Goal: Information Seeking & Learning: Learn about a topic

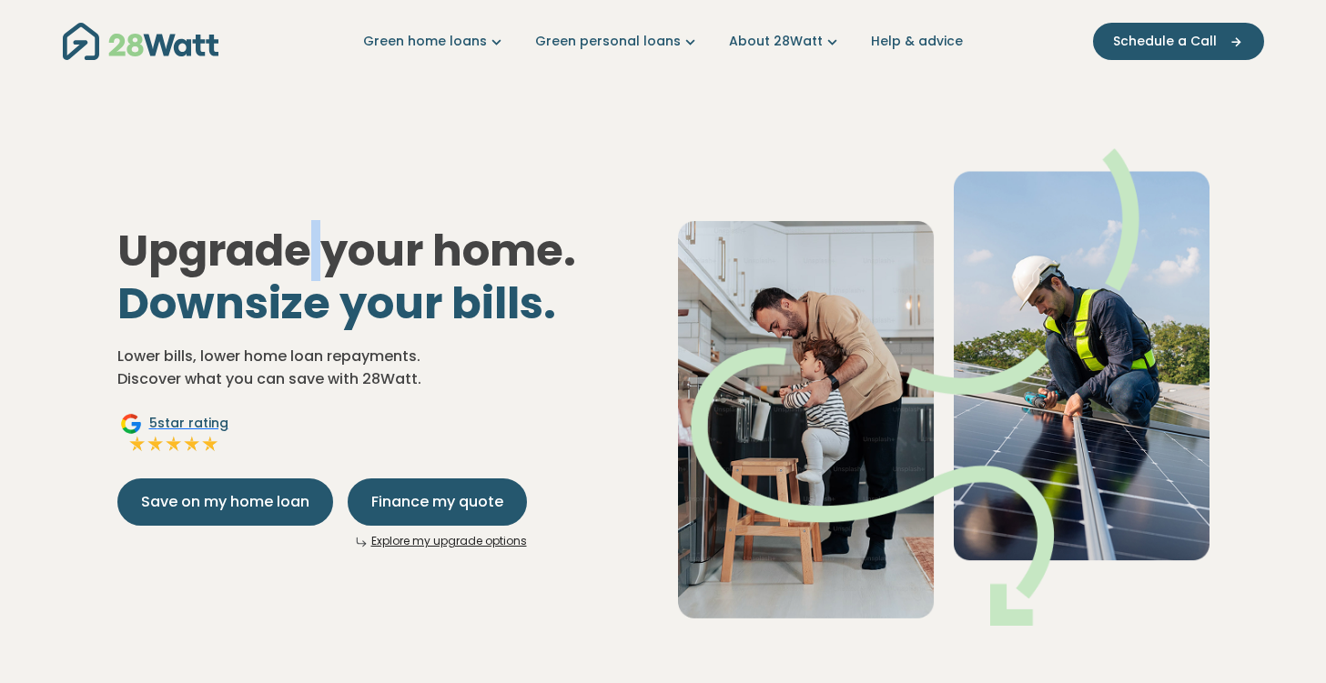
drag, startPoint x: 309, startPoint y: 106, endPoint x: 318, endPoint y: 108, distance: 9.5
click at [317, 107] on div "Upgrade your home. Downsize your bills. Lower bills, lower home loan repayments…" at bounding box center [663, 372] width 1121 height 565
click at [584, 152] on div "Upgrade your home. Downsize your bills. Lower bills, lower home loan repayments…" at bounding box center [663, 372] width 1121 height 565
click at [871, 37] on link "Help & advice" at bounding box center [917, 41] width 92 height 19
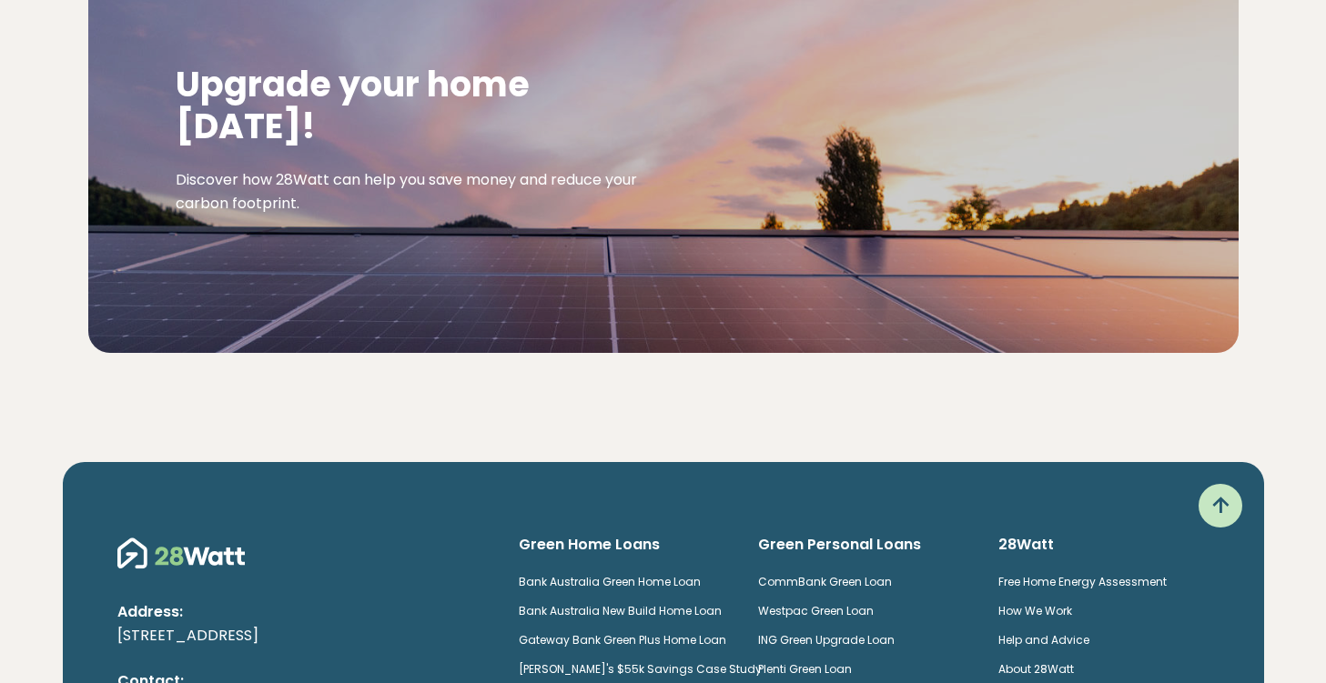
scroll to position [2911, 0]
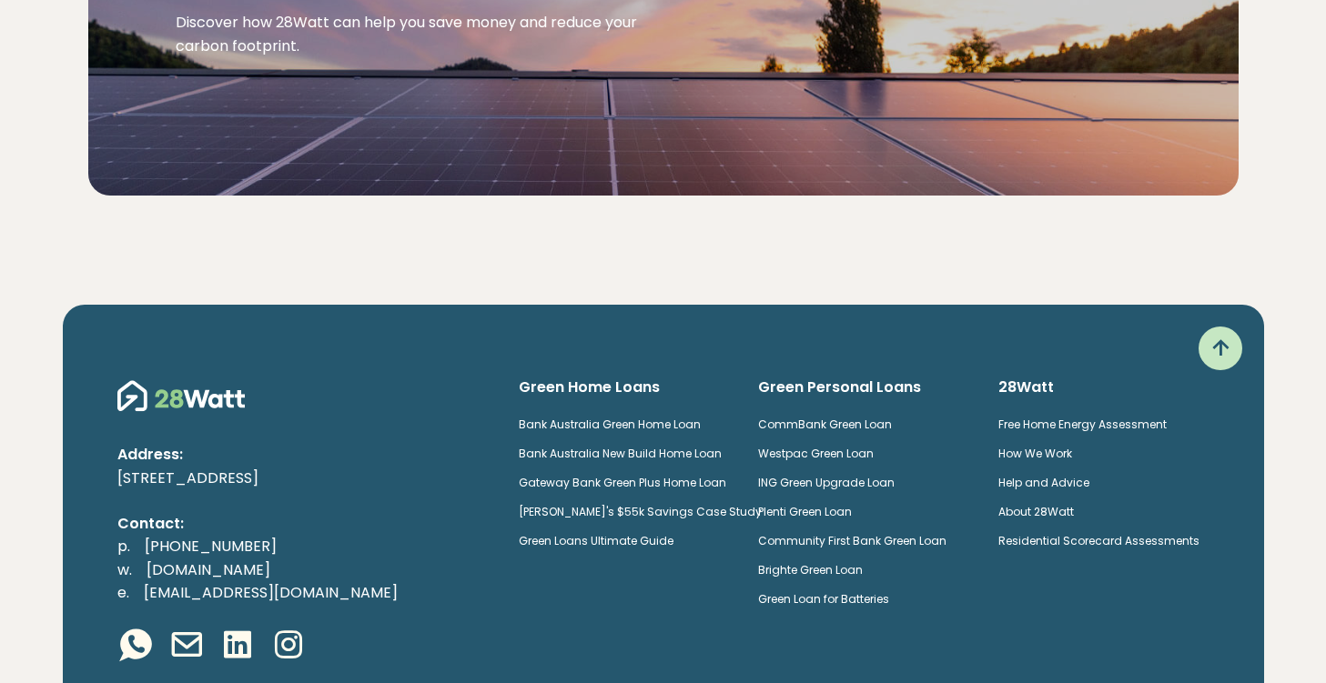
click at [1223, 334] on icon at bounding box center [1219, 348] width 29 height 29
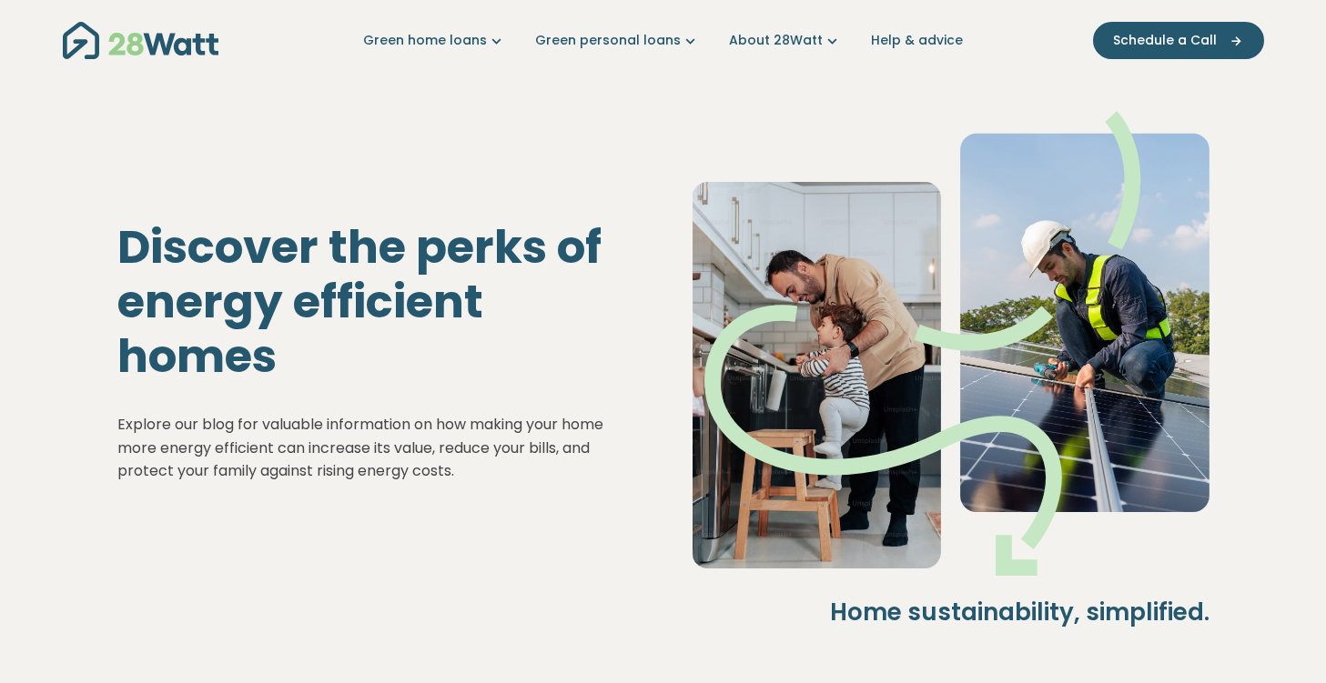
scroll to position [0, 0]
click at [136, 47] on img "Main navigation" at bounding box center [141, 41] width 156 height 37
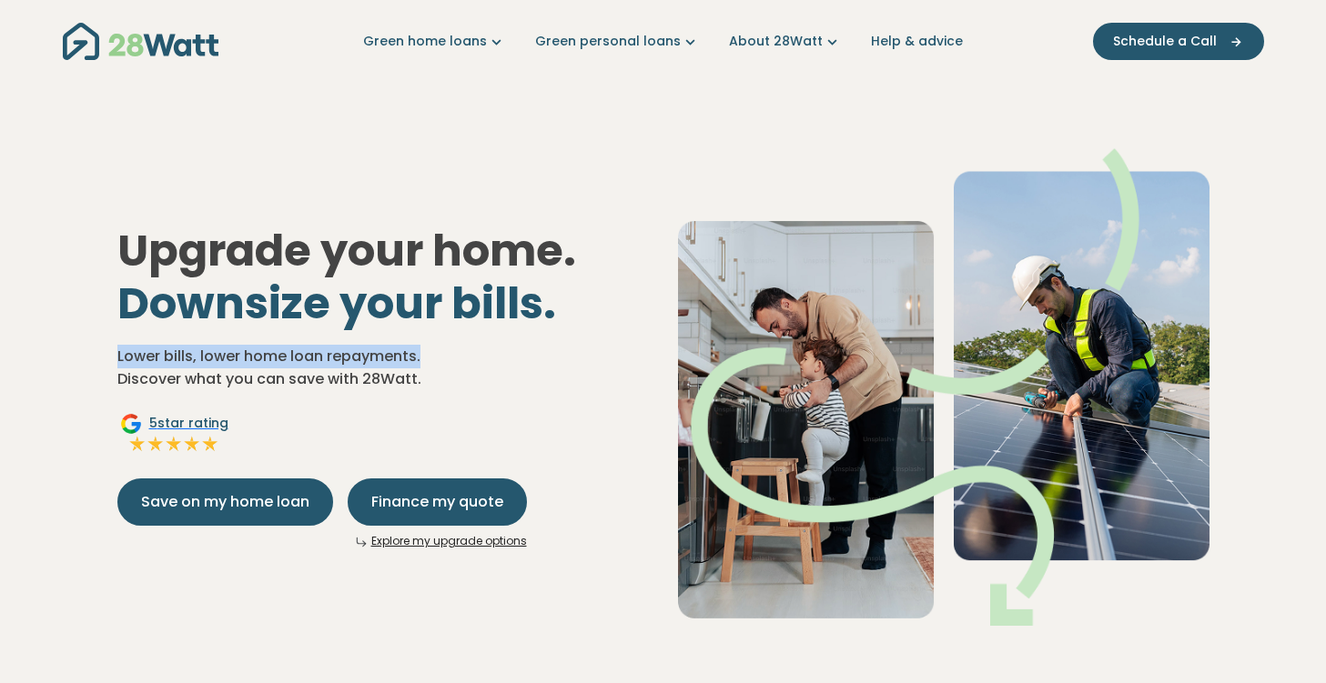
drag, startPoint x: 117, startPoint y: 351, endPoint x: 475, endPoint y: 363, distance: 357.7
click at [475, 363] on p "Lower bills, lower home loan repayments. Discover what you can save with 28Watt." at bounding box center [382, 368] width 531 height 46
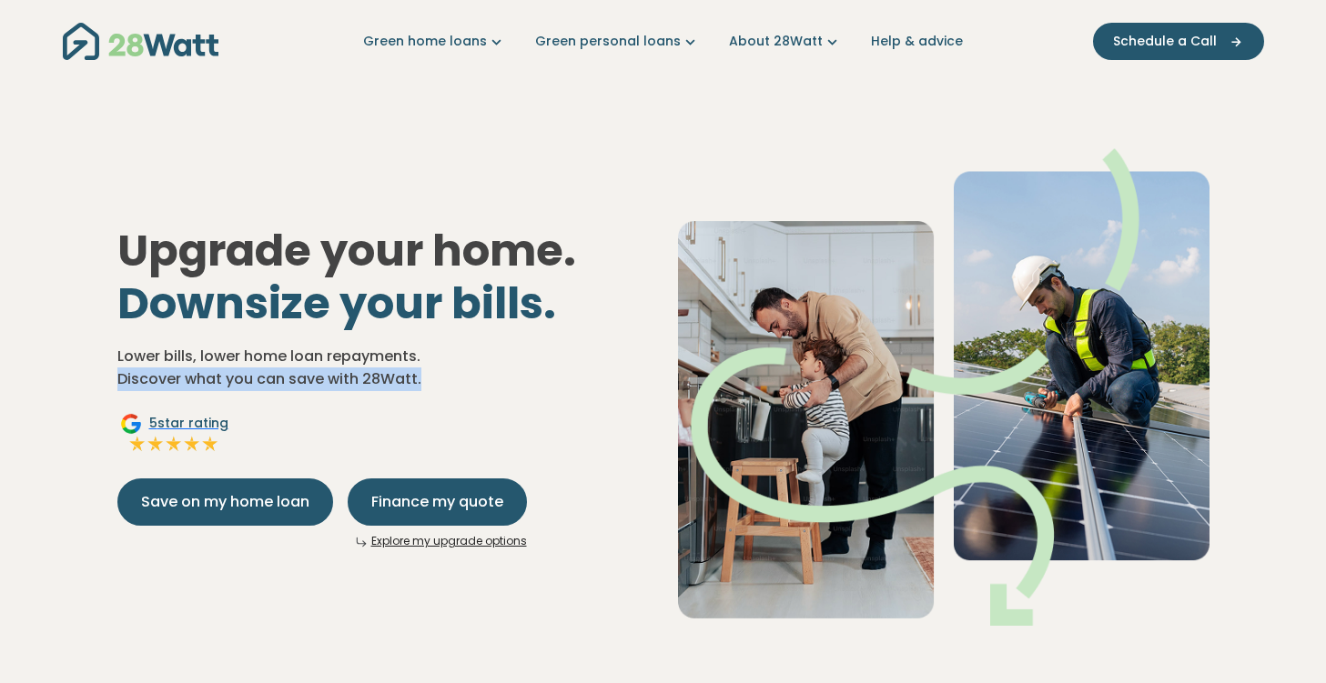
drag, startPoint x: 120, startPoint y: 380, endPoint x: 457, endPoint y: 380, distance: 336.6
click at [457, 380] on p "Lower bills, lower home loan repayments. Discover what you can save with 28Watt." at bounding box center [382, 368] width 531 height 46
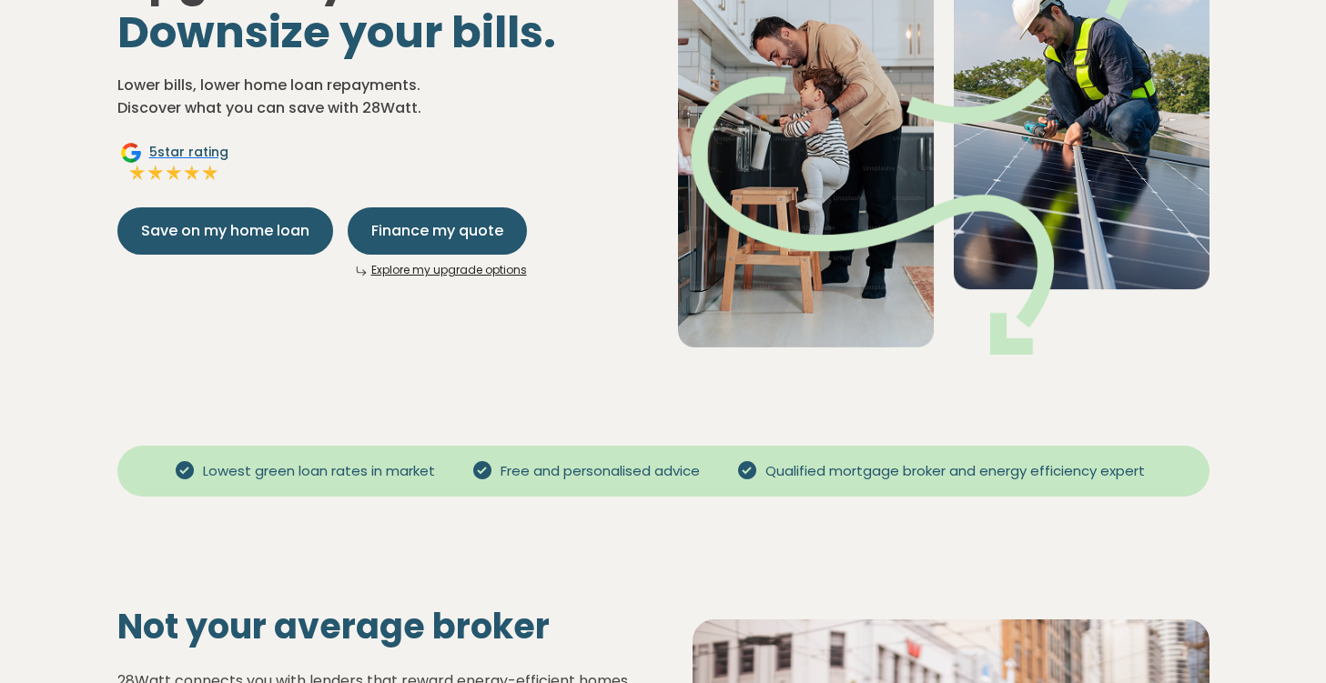
scroll to position [273, 0]
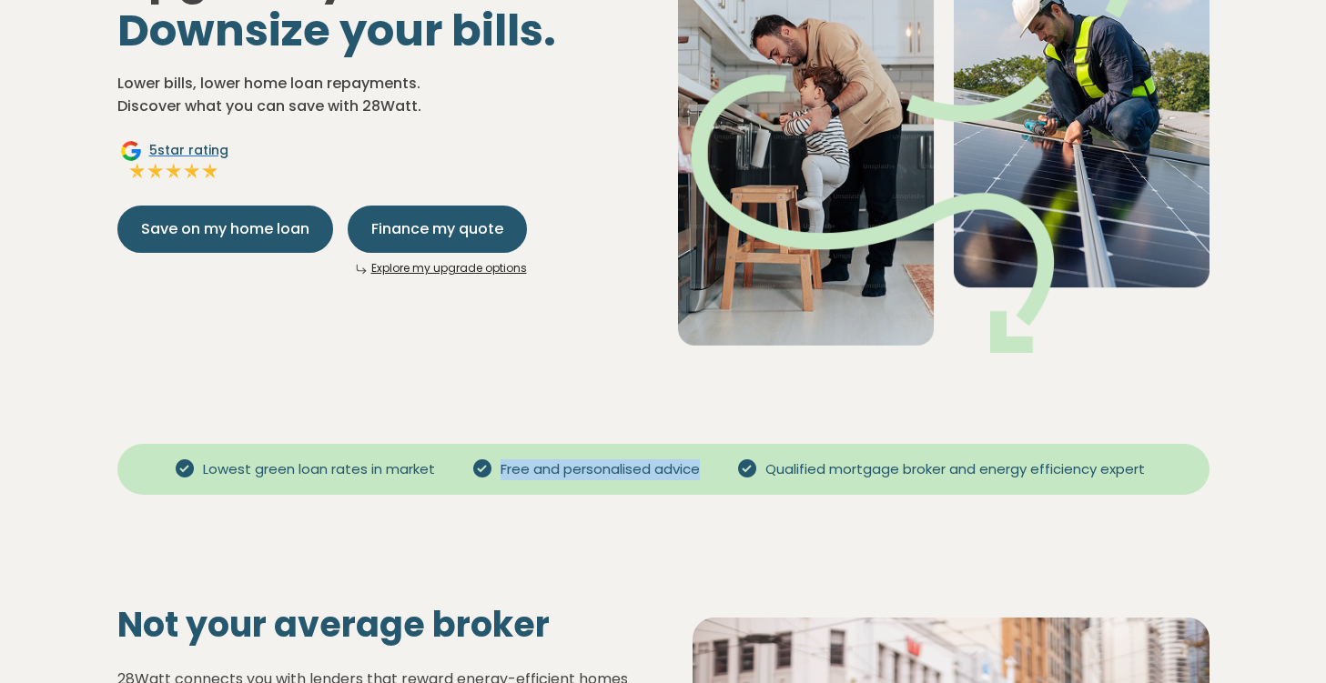
drag, startPoint x: 501, startPoint y: 471, endPoint x: 702, endPoint y: 469, distance: 201.1
click at [702, 469] on span "Free and personalised advice" at bounding box center [600, 469] width 214 height 21
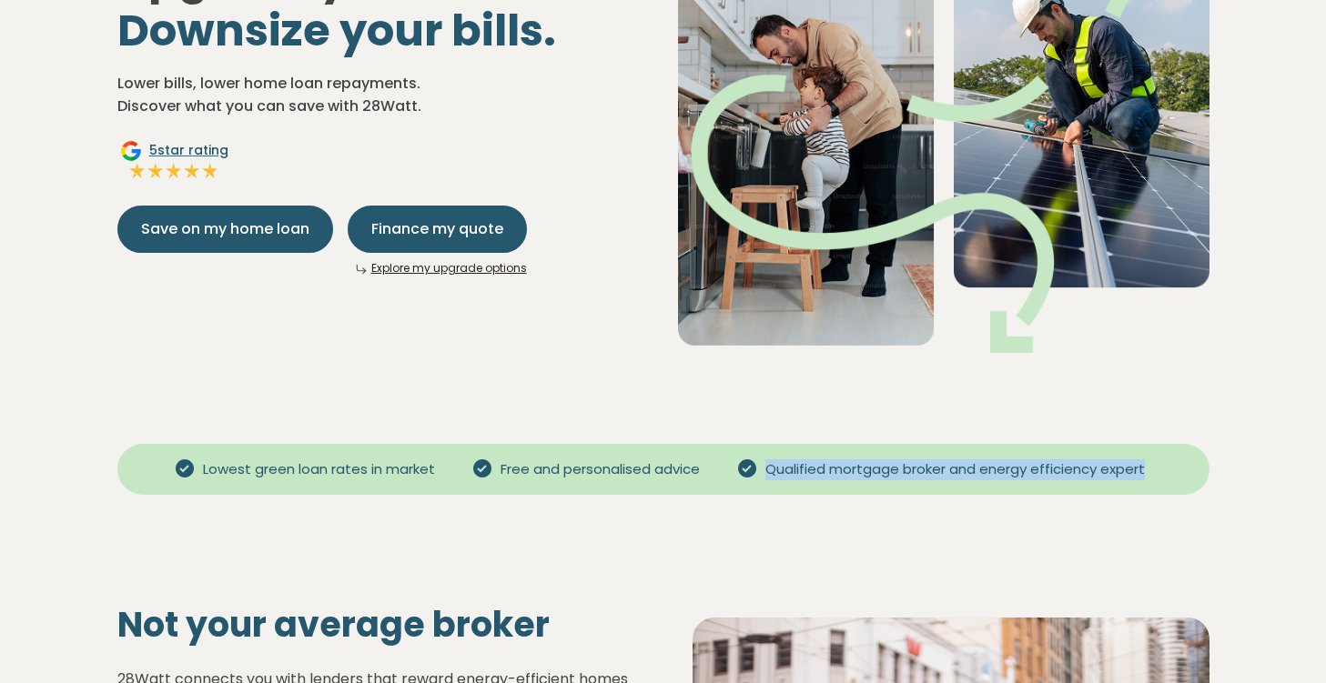
drag, startPoint x: 771, startPoint y: 469, endPoint x: 1193, endPoint y: 469, distance: 422.1
click at [1193, 469] on div "Lowest green loan rates in market Free and personalised advice Qualified mortga…" at bounding box center [663, 454] width 1092 height 51
click at [1152, 476] on div "Qualified mortgage broker and energy efficiency expert" at bounding box center [943, 470] width 445 height 22
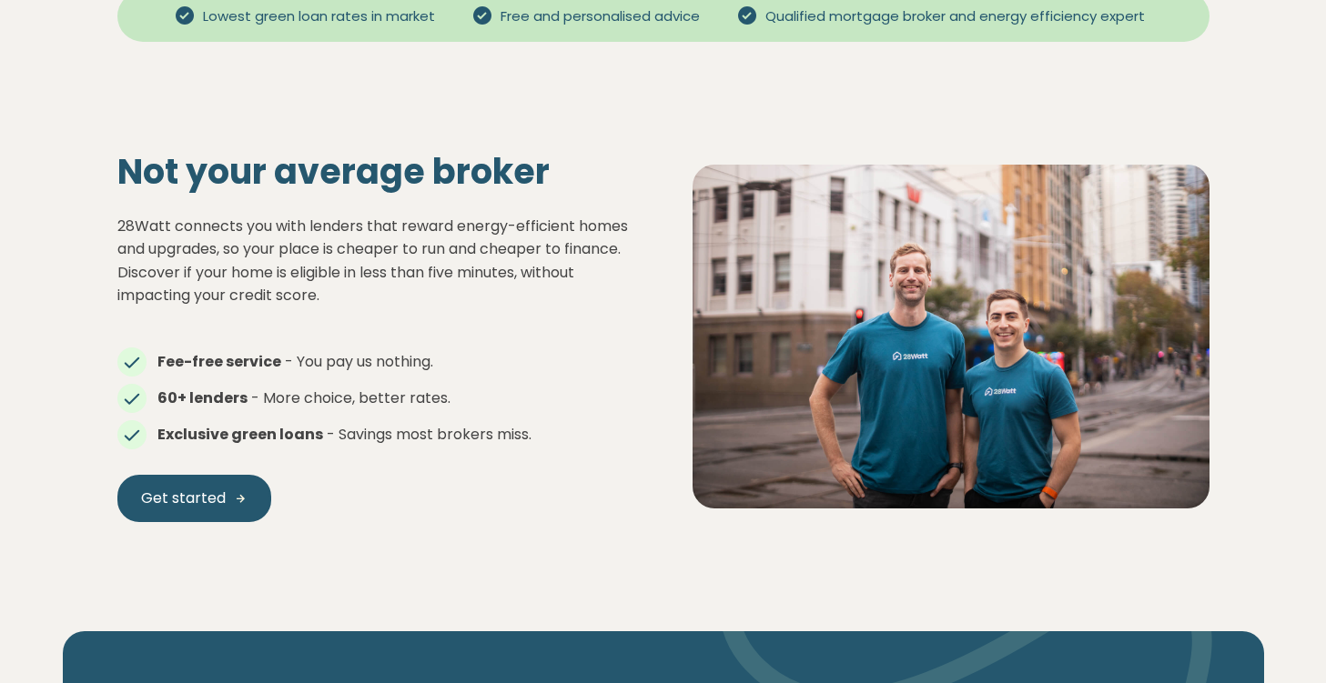
scroll to position [728, 0]
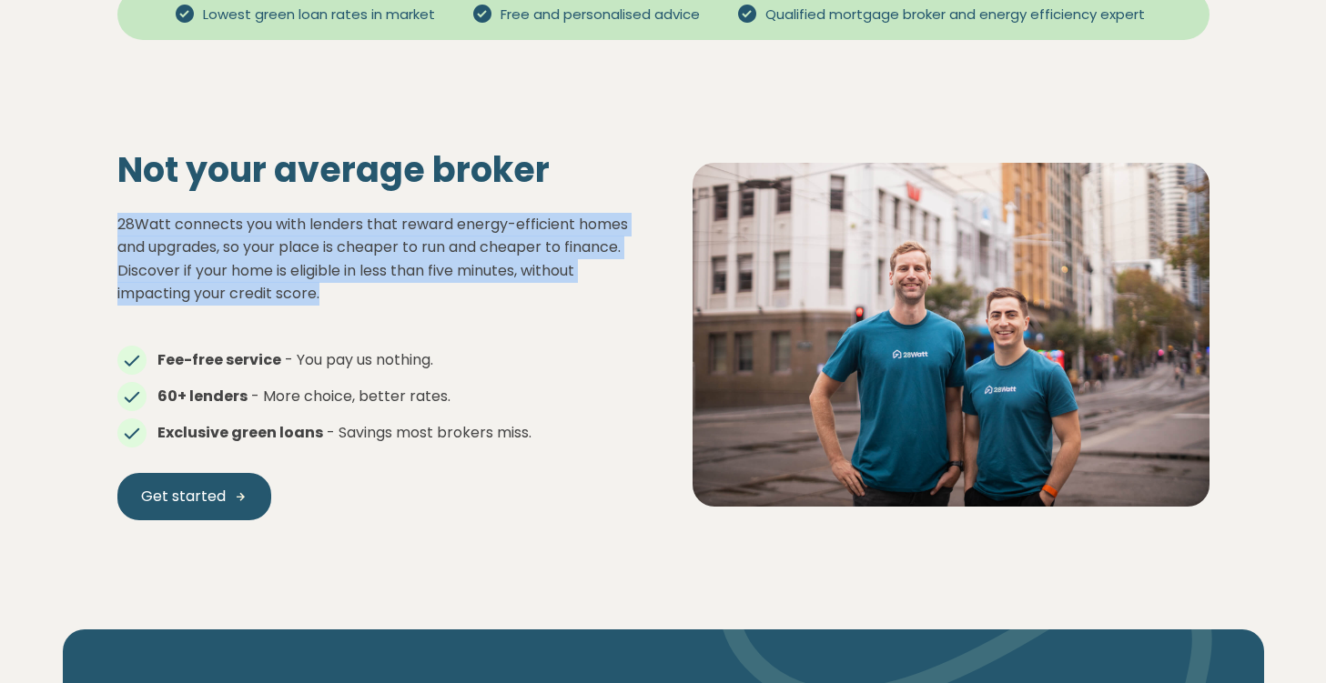
drag, startPoint x: 121, startPoint y: 222, endPoint x: 349, endPoint y: 301, distance: 241.7
click at [348, 302] on p "28Watt connects you with lenders that reward energy-efficient homes and upgrade…" at bounding box center [375, 259] width 517 height 93
click at [349, 301] on p "28Watt connects you with lenders that reward energy-efficient homes and upgrade…" at bounding box center [375, 259] width 517 height 93
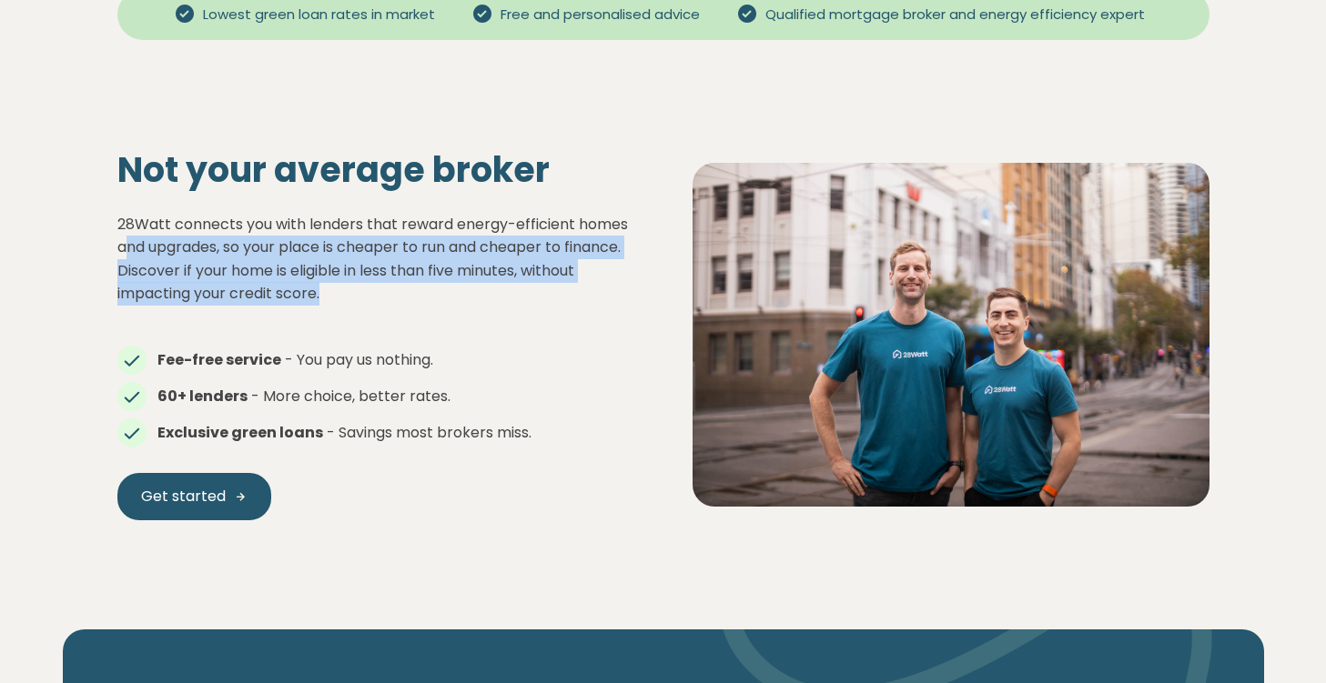
drag, startPoint x: 129, startPoint y: 250, endPoint x: 339, endPoint y: 284, distance: 212.8
click at [339, 284] on p "28Watt connects you with lenders that reward energy-efficient homes and upgrade…" at bounding box center [375, 259] width 517 height 93
drag, startPoint x: 328, startPoint y: 246, endPoint x: 347, endPoint y: 294, distance: 51.5
click at [347, 294] on p "28Watt connects you with lenders that reward energy-efficient homes and upgrade…" at bounding box center [375, 259] width 517 height 93
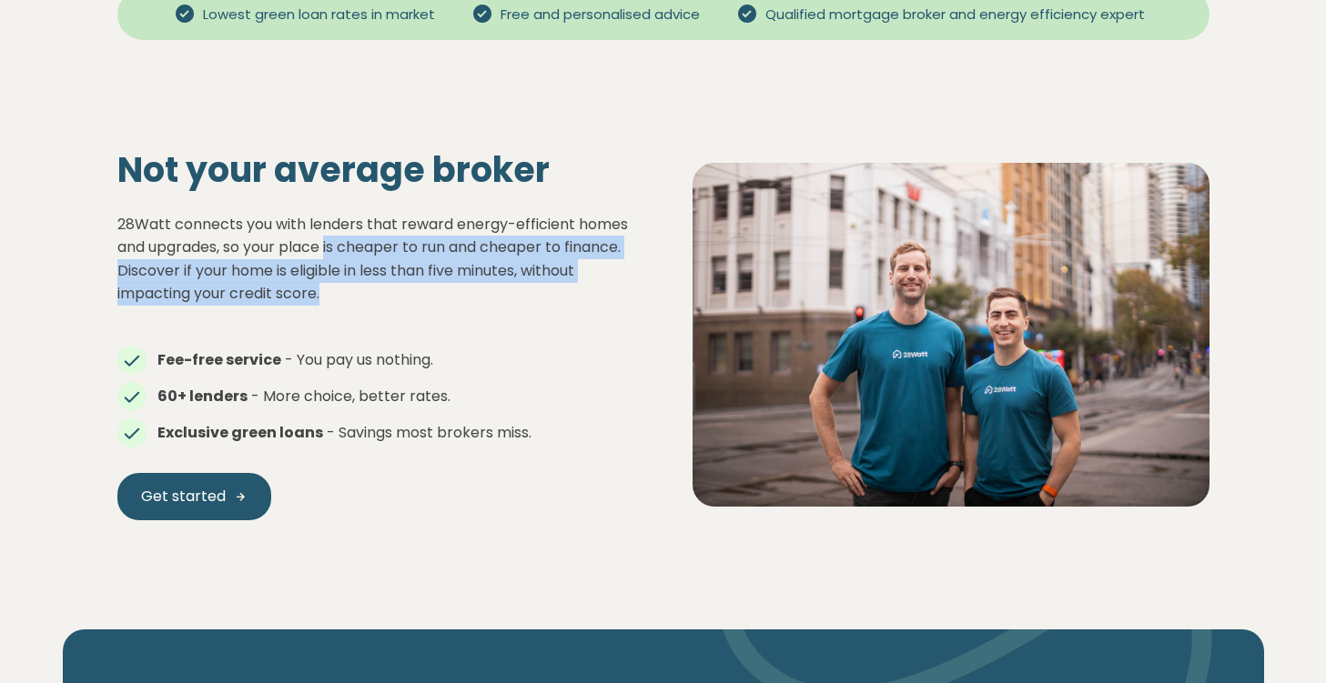
click at [347, 294] on p "28Watt connects you with lenders that reward energy-efficient homes and upgrade…" at bounding box center [375, 259] width 517 height 93
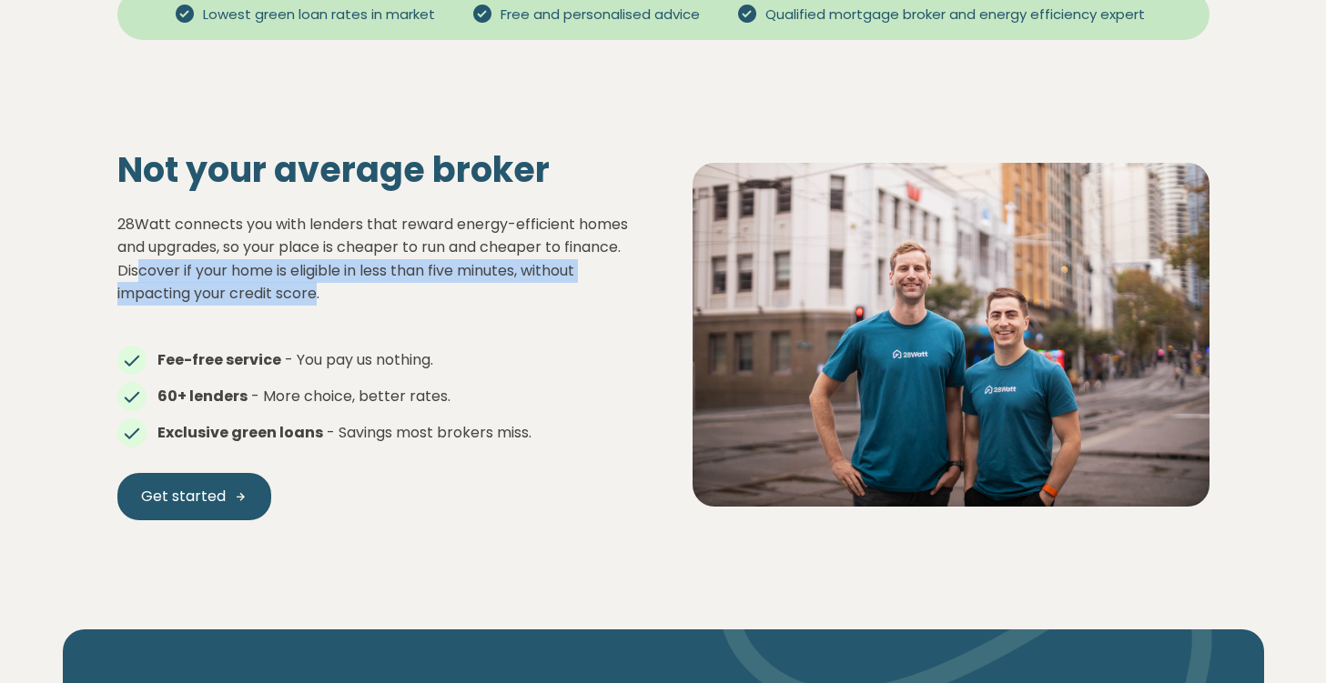
drag, startPoint x: 135, startPoint y: 270, endPoint x: 318, endPoint y: 293, distance: 184.3
click at [318, 293] on p "28Watt connects you with lenders that reward energy-efficient homes and upgrade…" at bounding box center [375, 259] width 517 height 93
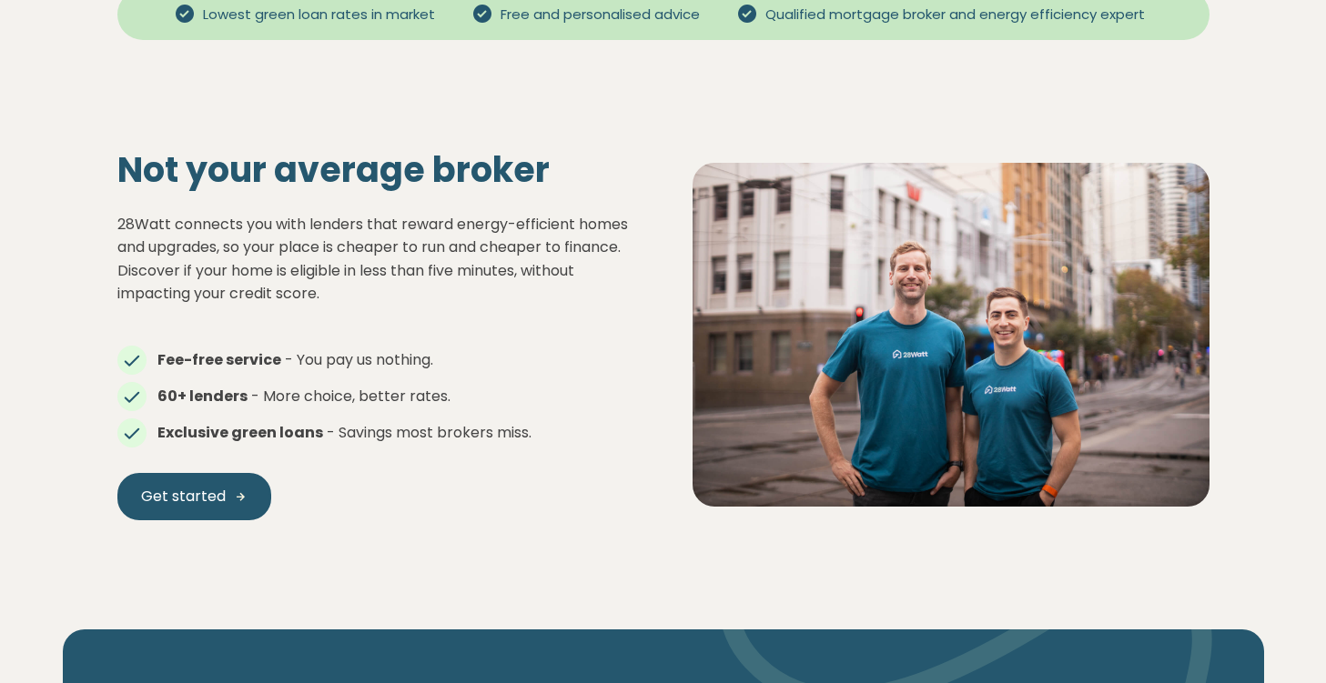
click at [334, 296] on p "28Watt connects you with lenders that reward energy-efficient homes and upgrade…" at bounding box center [375, 259] width 517 height 93
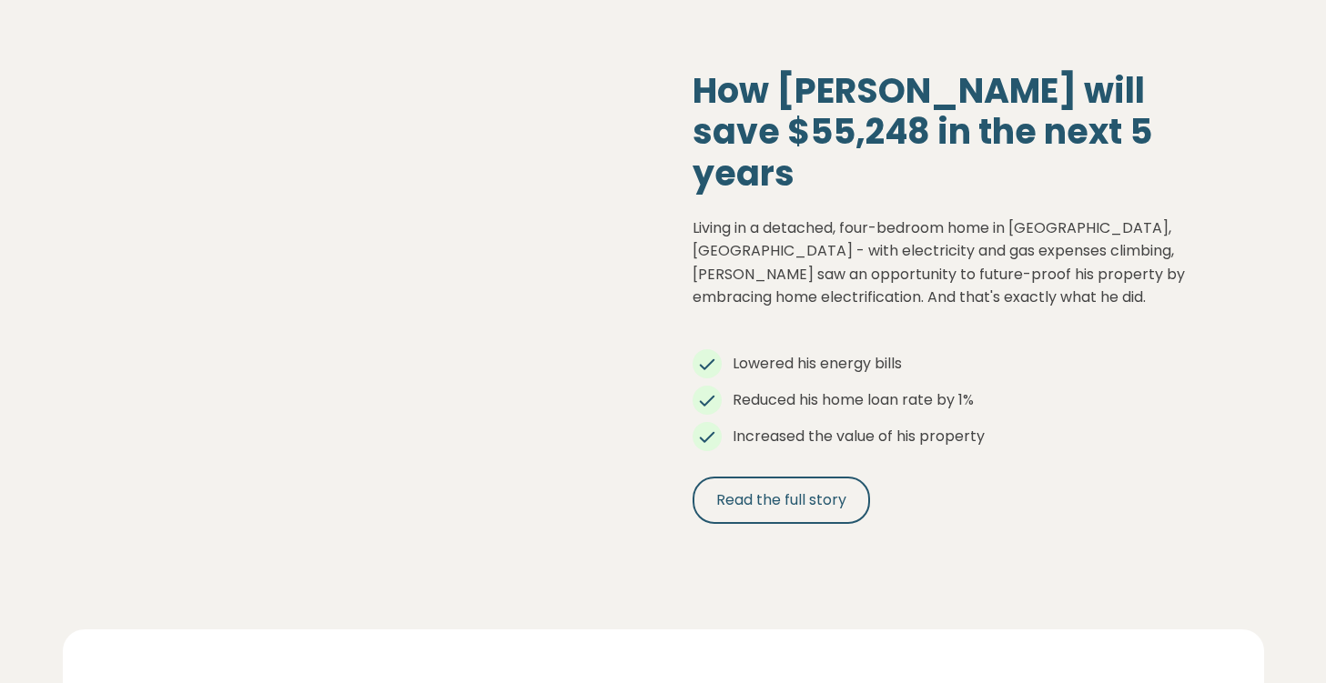
scroll to position [1820, 0]
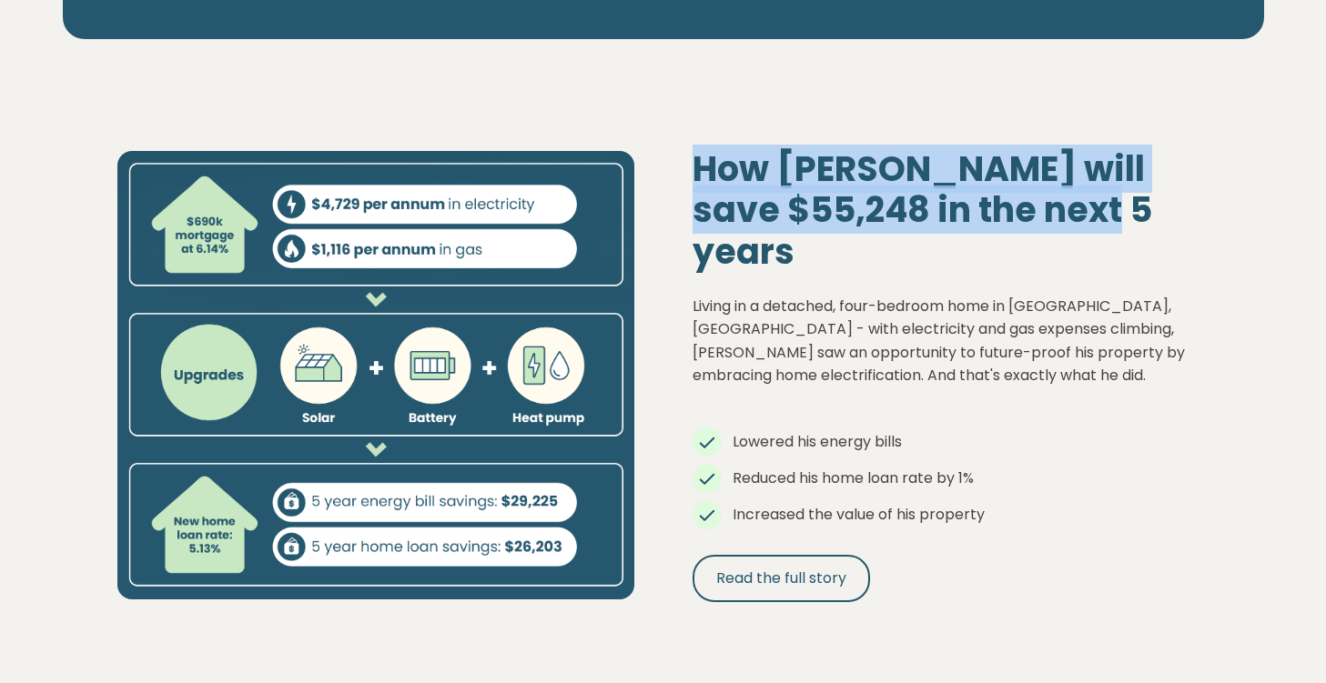
drag, startPoint x: 700, startPoint y: 187, endPoint x: 1149, endPoint y: 227, distance: 451.2
click at [1149, 227] on h2 "How [PERSON_NAME] will save $55,248 in the next 5 years" at bounding box center [950, 210] width 517 height 125
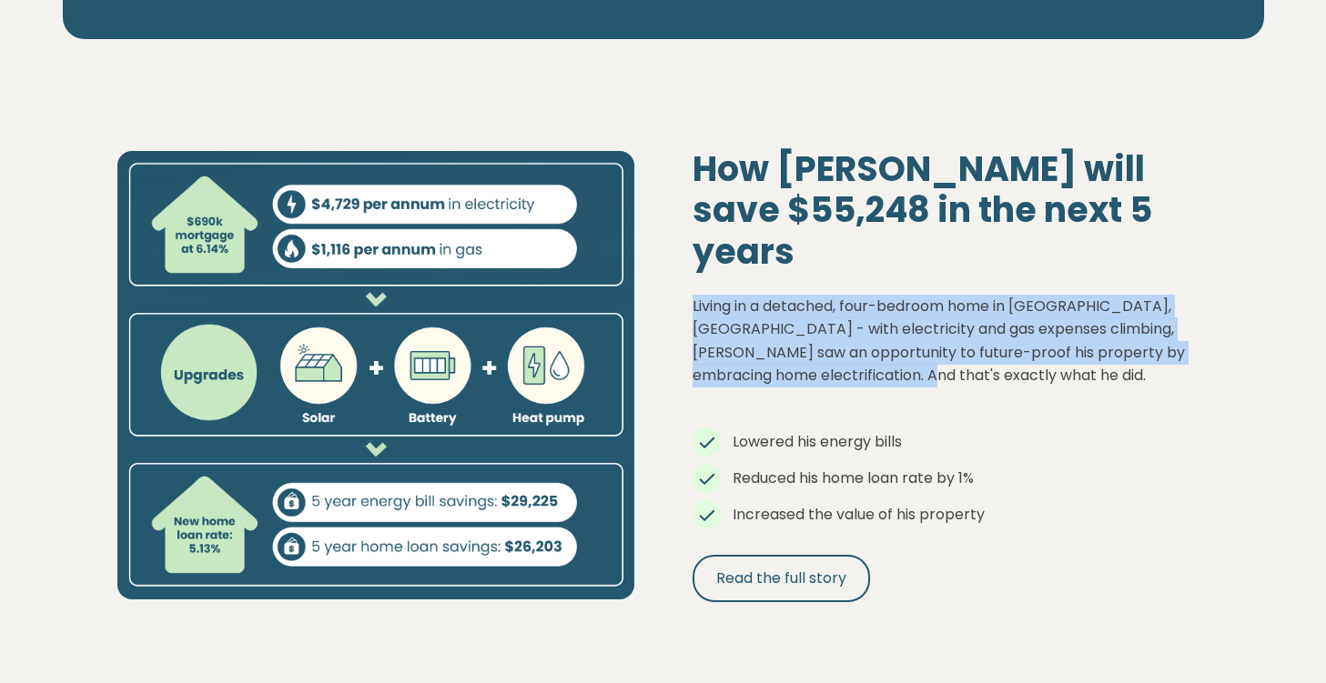
drag, startPoint x: 693, startPoint y: 277, endPoint x: 951, endPoint y: 347, distance: 266.6
click at [951, 347] on p "Living in a detached, four-bedroom home in [GEOGRAPHIC_DATA], [GEOGRAPHIC_DATA]…" at bounding box center [950, 341] width 517 height 93
drag, startPoint x: 830, startPoint y: 355, endPoint x: 689, endPoint y: 285, distance: 157.5
click at [689, 285] on div "How [PERSON_NAME] will save $55,248 in the next 5 years Living in a detached, f…" at bounding box center [950, 375] width 575 height 454
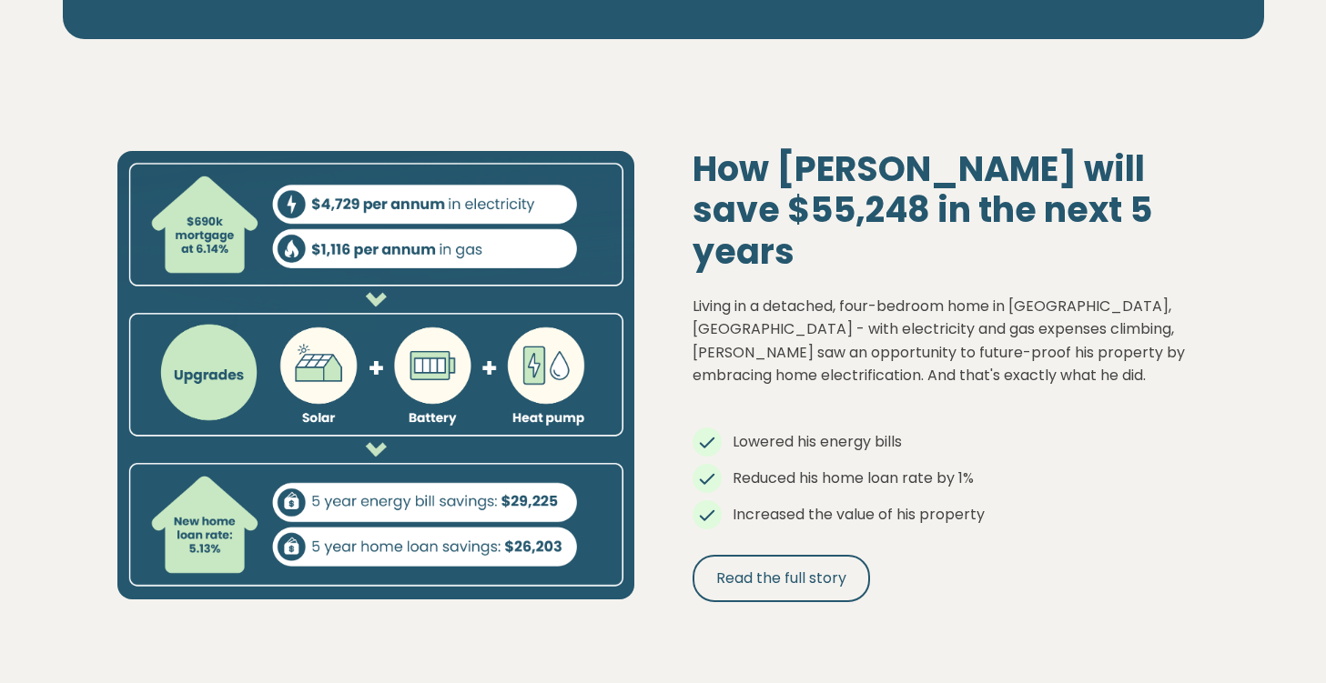
click at [850, 352] on p "Living in a detached, four-bedroom home in [GEOGRAPHIC_DATA], [GEOGRAPHIC_DATA]…" at bounding box center [950, 341] width 517 height 93
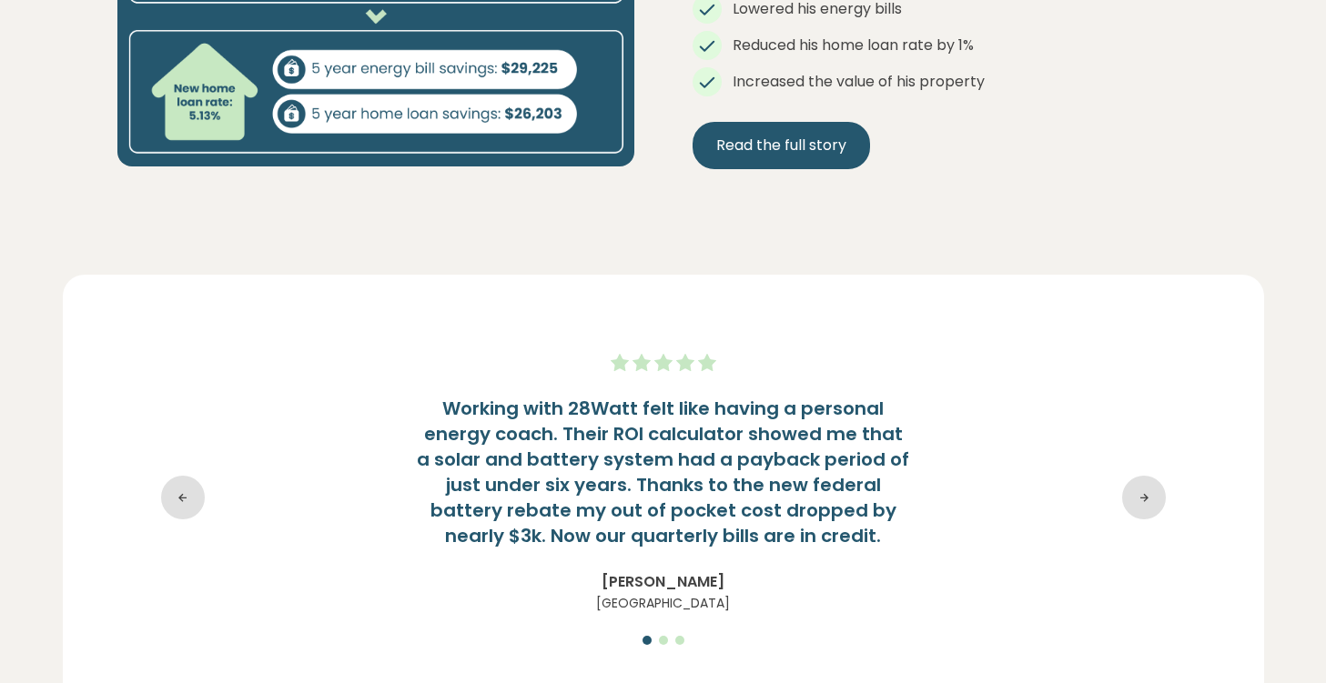
scroll to position [2274, 0]
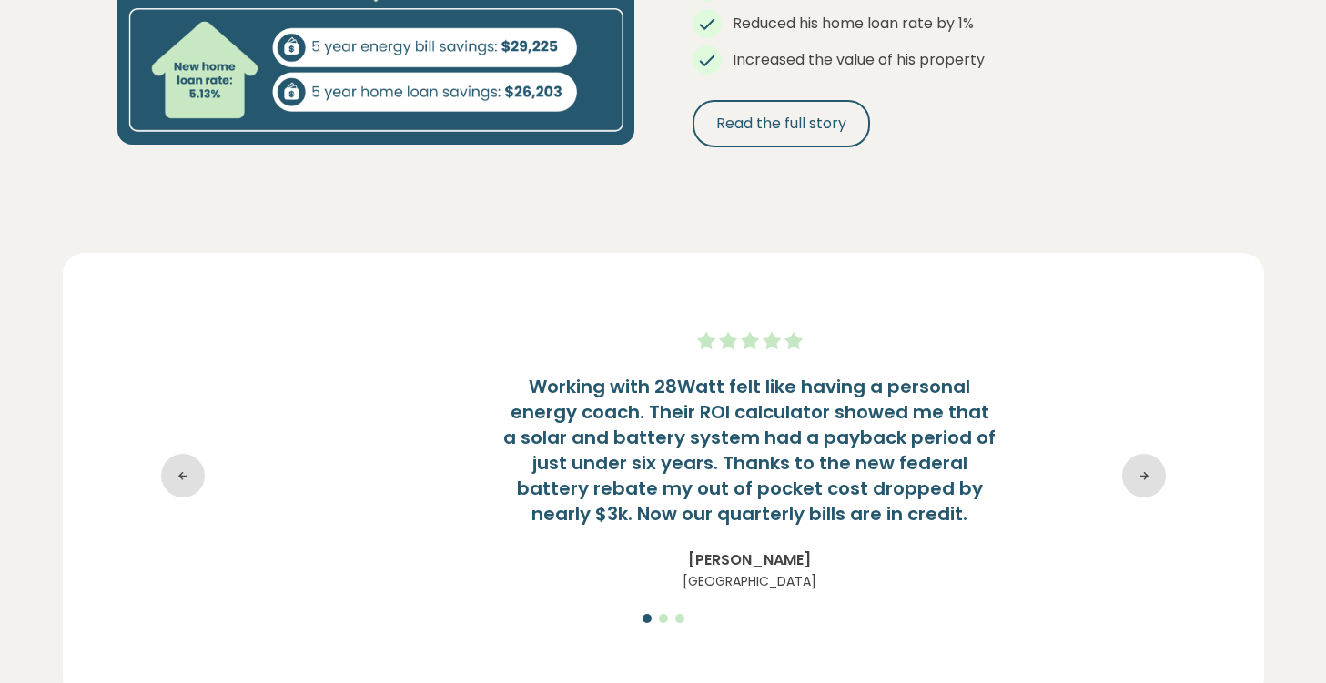
click at [686, 434] on h4 "Working with 28Watt felt like having a personal energy coach. Their ROI calcula…" at bounding box center [750, 450] width 728 height 153
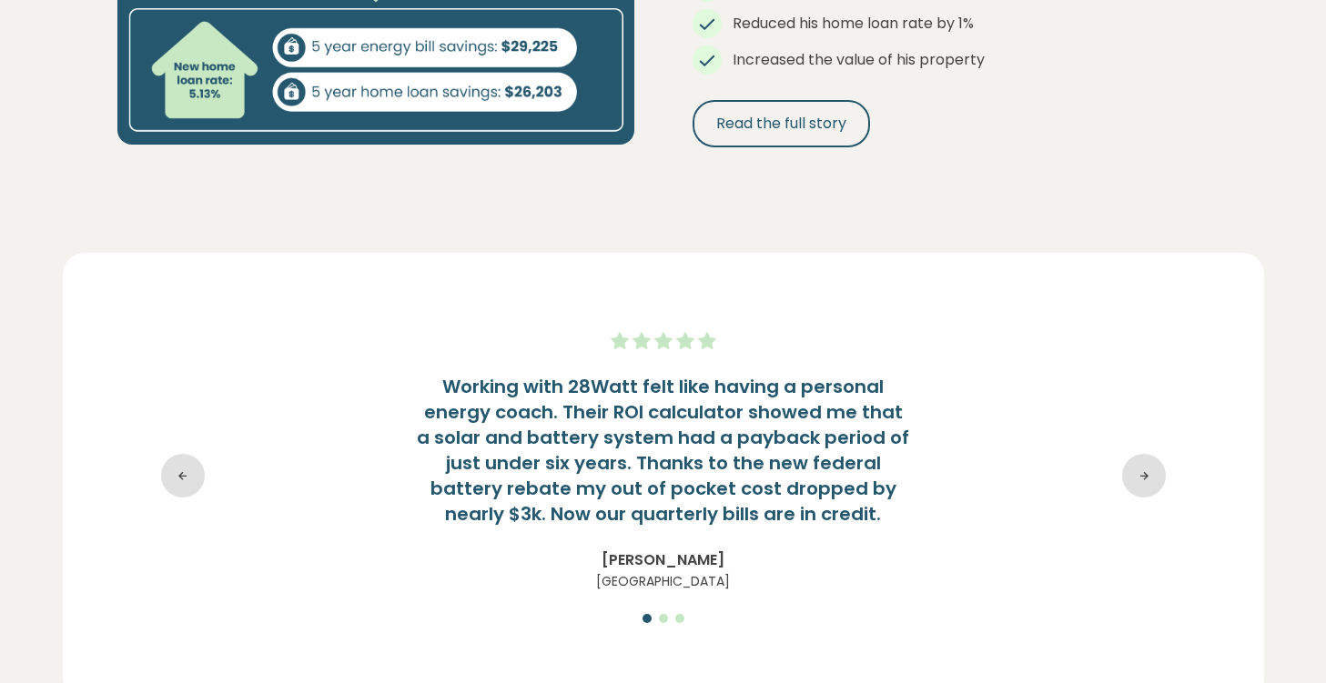
click at [1145, 470] on icon at bounding box center [1144, 476] width 44 height 44
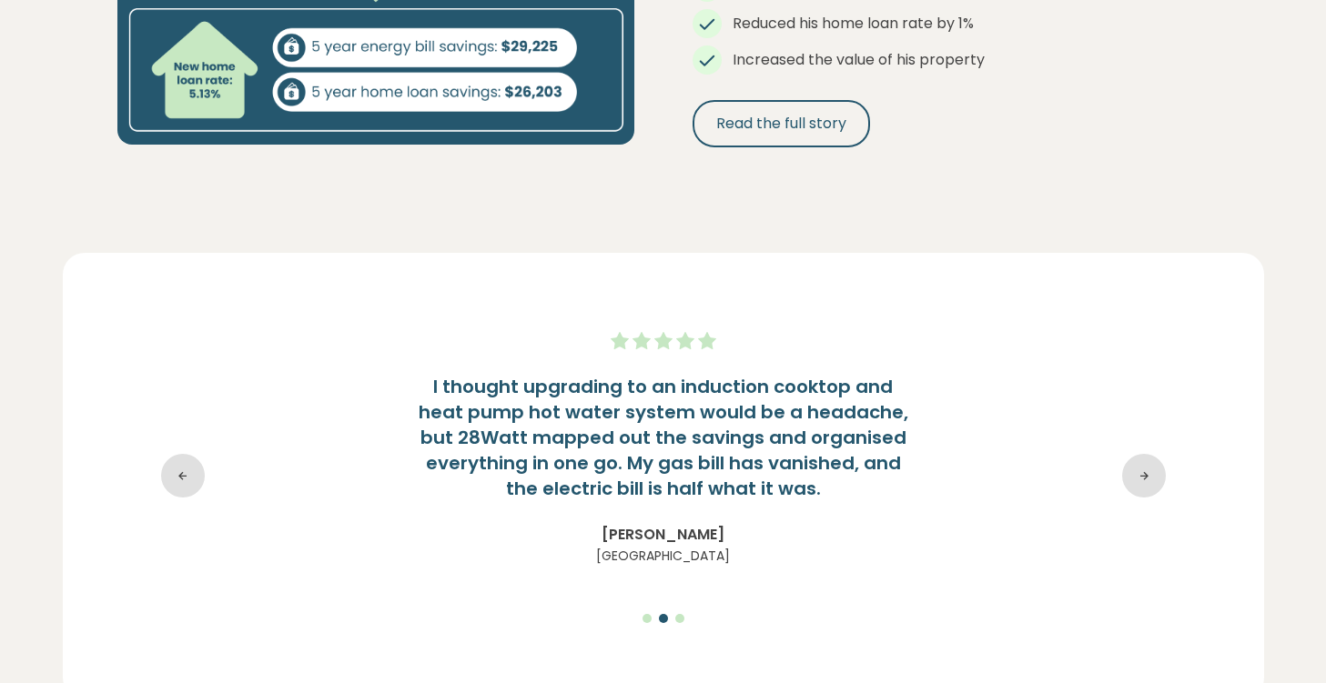
click at [1145, 470] on icon at bounding box center [1144, 476] width 44 height 44
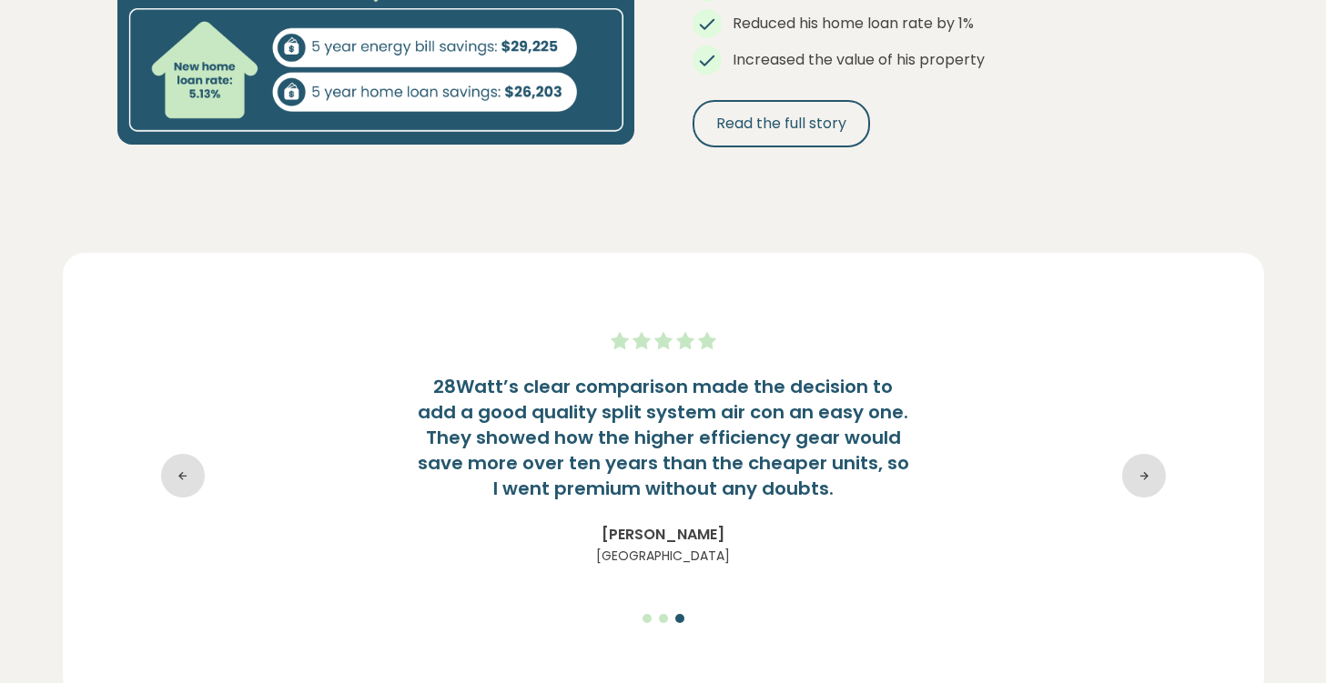
click at [1145, 470] on icon at bounding box center [1144, 476] width 44 height 44
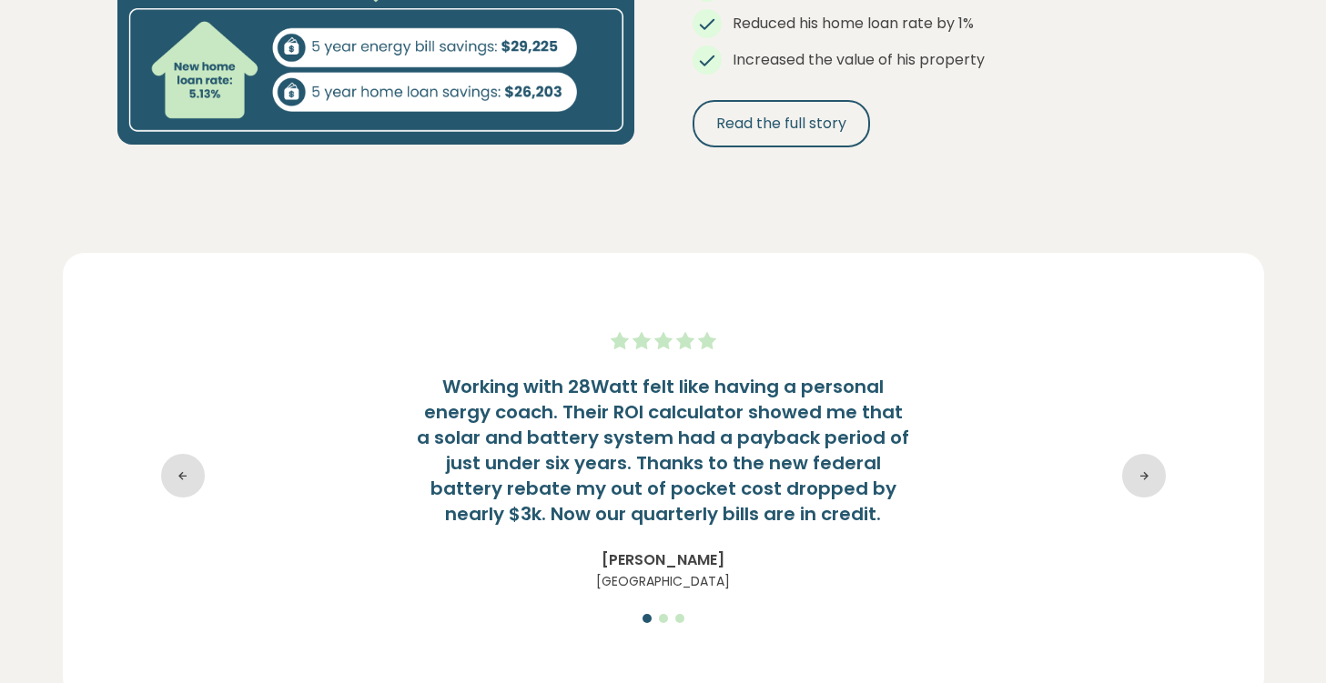
click at [1145, 470] on icon at bounding box center [1144, 476] width 44 height 44
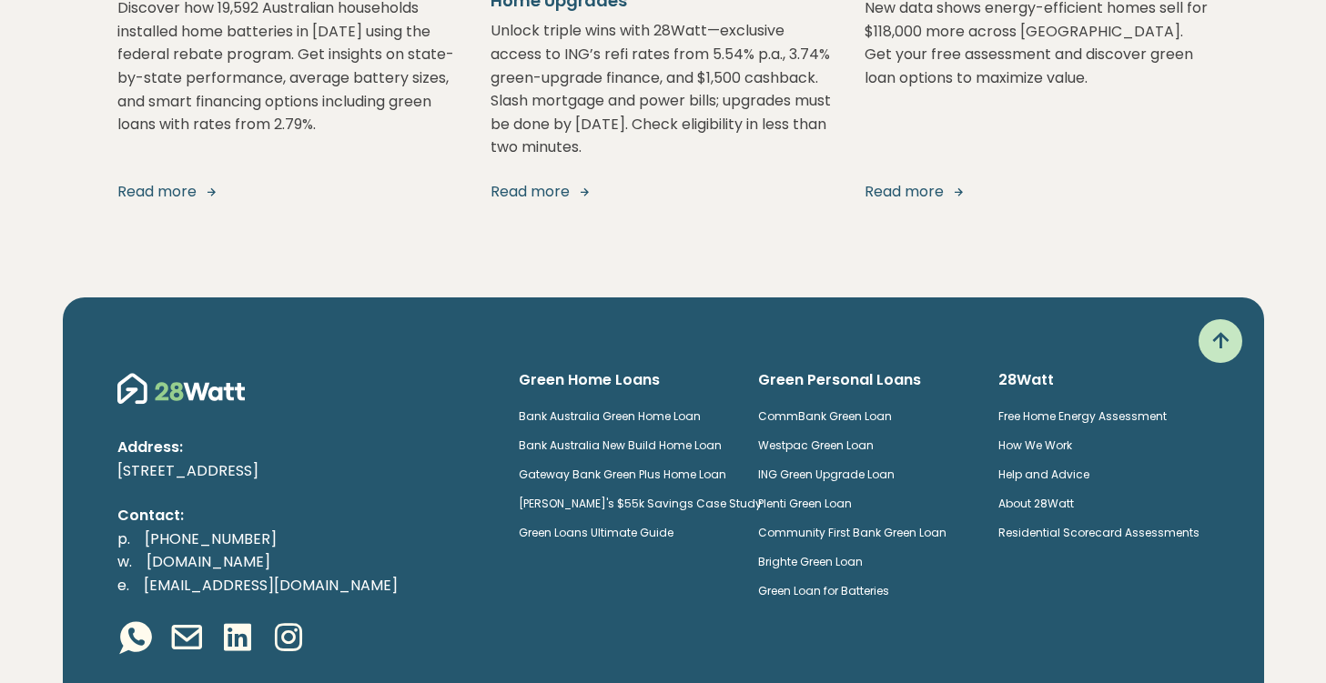
scroll to position [3548, 0]
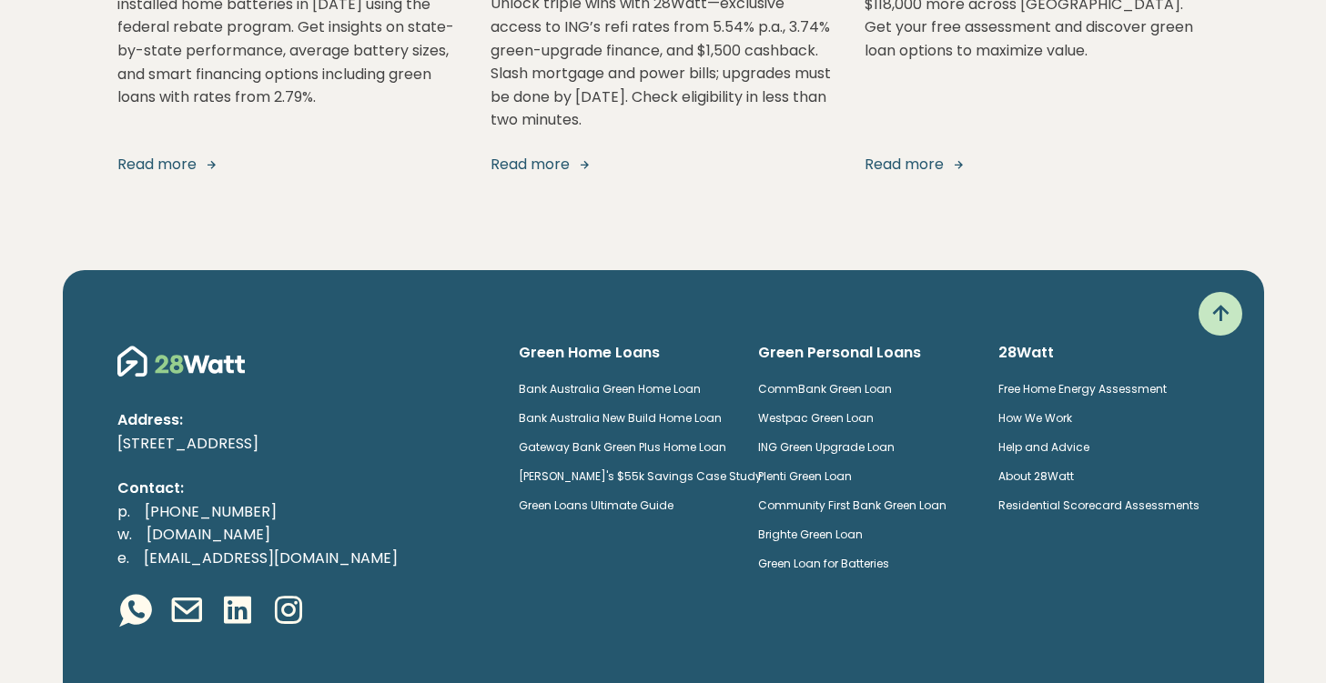
click at [1068, 469] on link "About 28Watt" at bounding box center [1036, 476] width 76 height 15
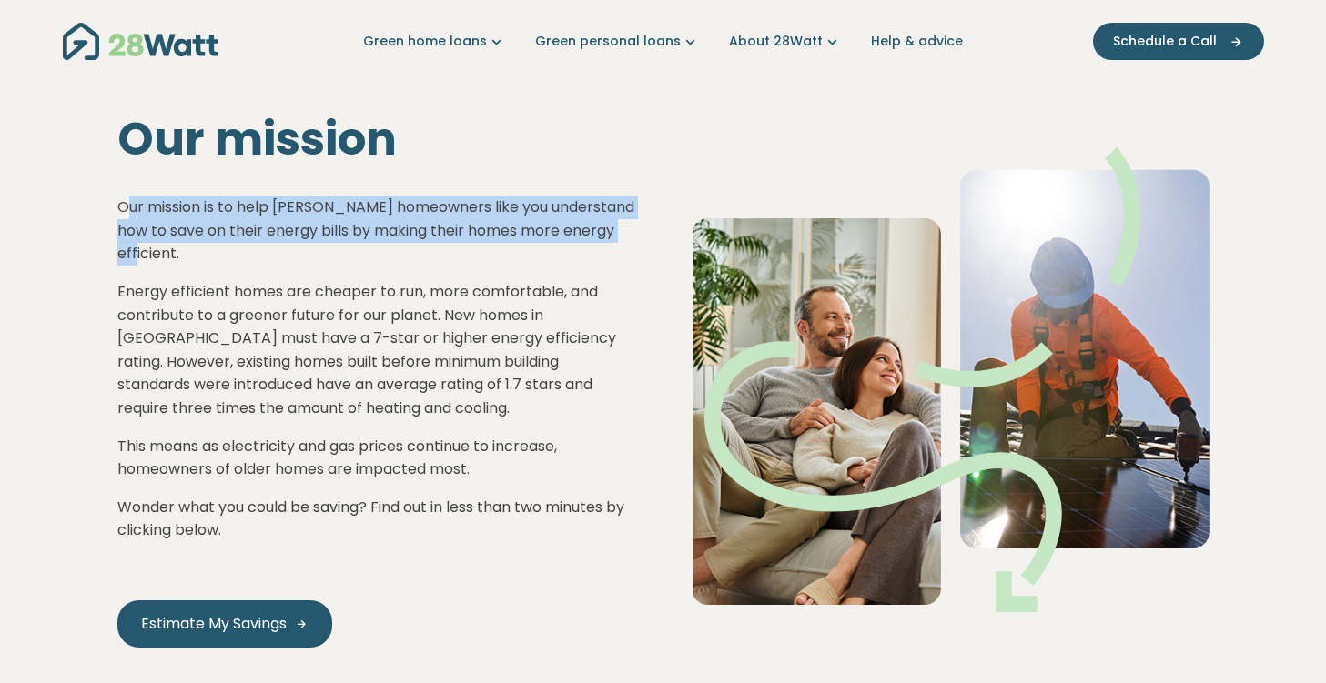
drag, startPoint x: 131, startPoint y: 207, endPoint x: 641, endPoint y: 232, distance: 511.0
click at [641, 232] on div "Our mission Our mission is to help Aussie homeowners like you understand how to…" at bounding box center [375, 380] width 575 height 536
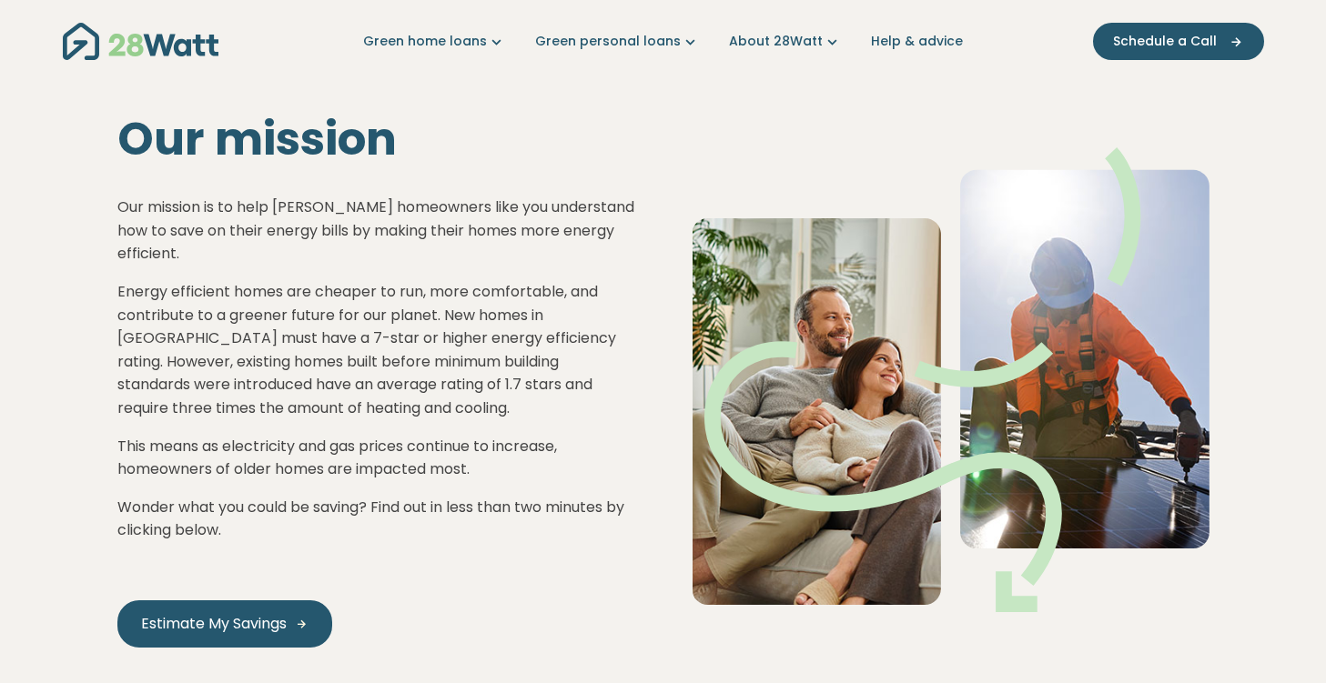
click at [635, 408] on div "Our mission Our mission is to help Aussie homeowners like you understand how to…" at bounding box center [375, 380] width 575 height 536
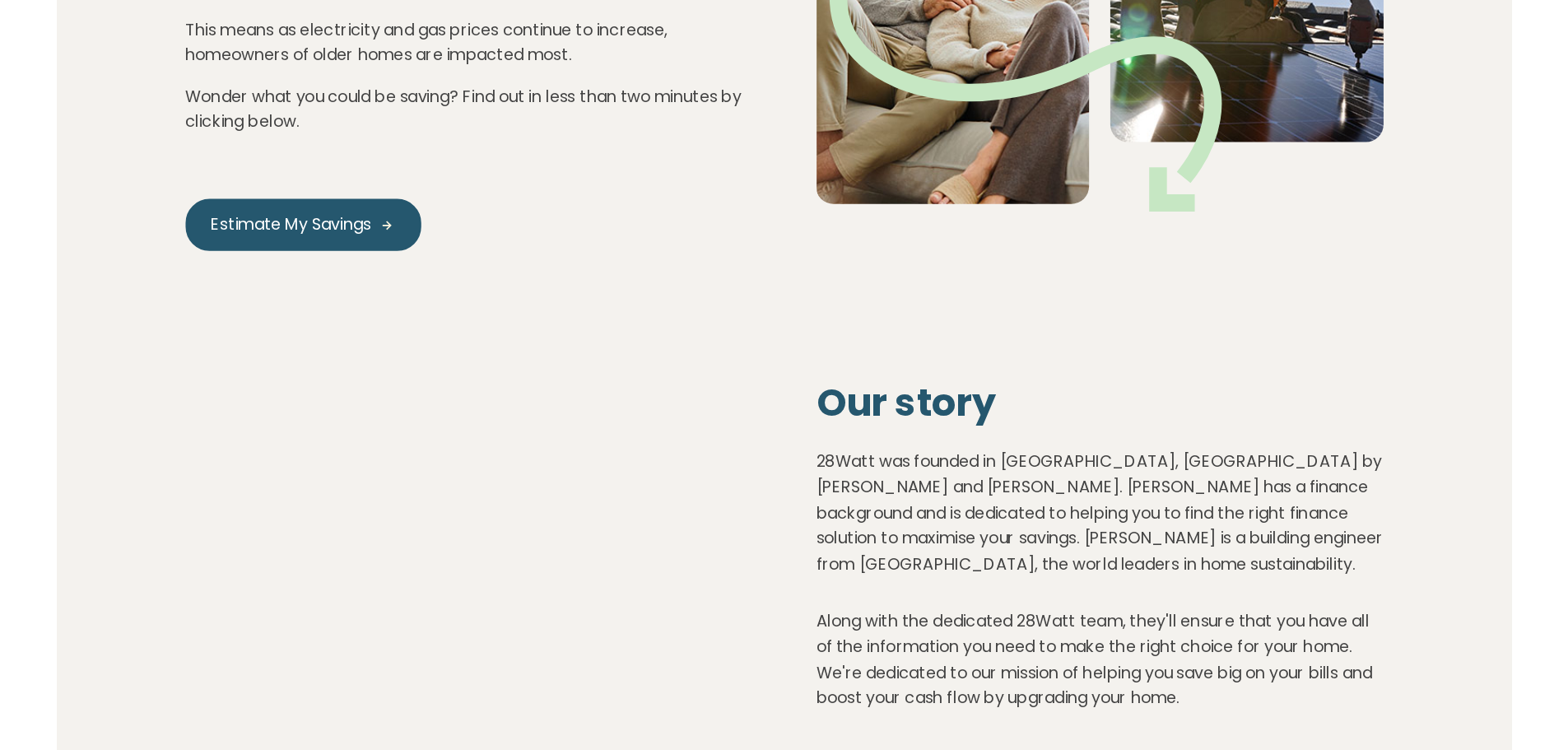
scroll to position [412, 0]
